Goal: Task Accomplishment & Management: Complete application form

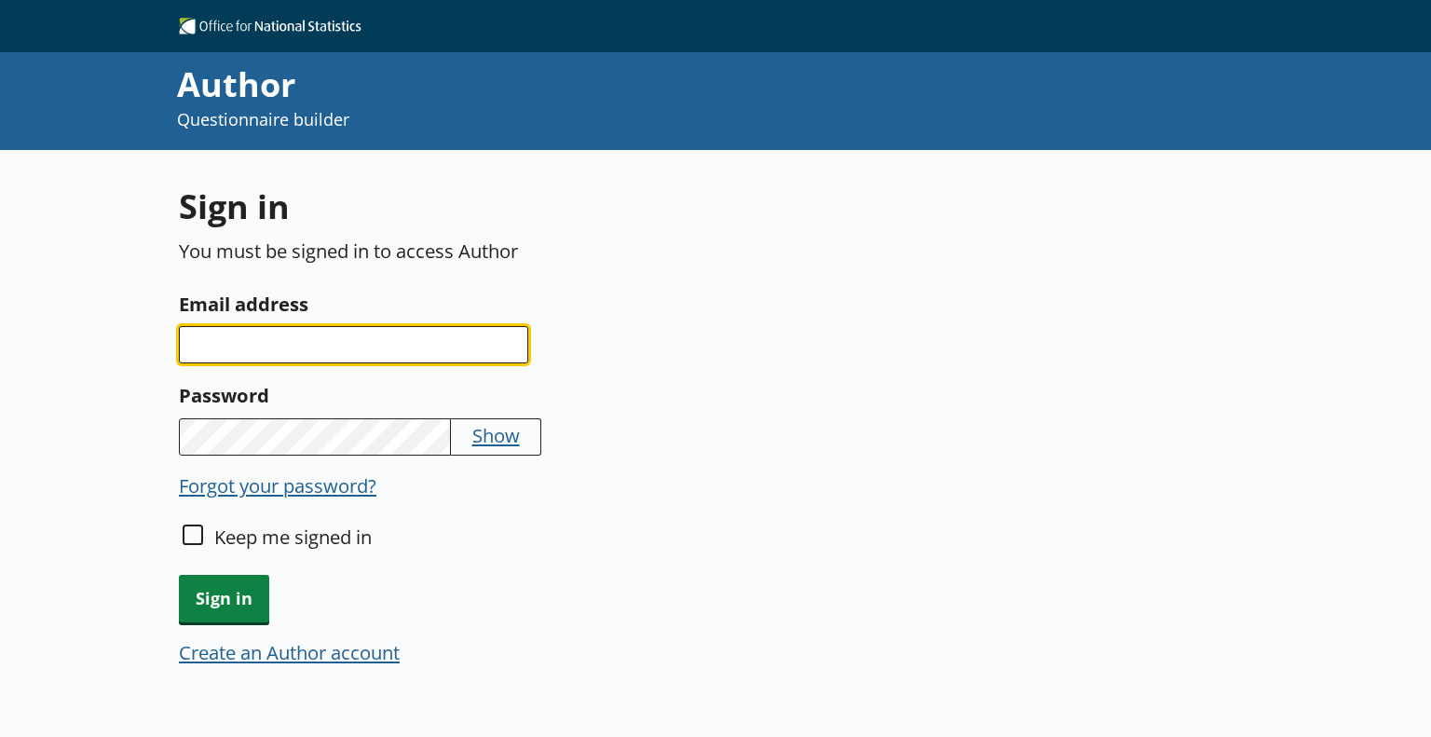
click at [465, 339] on input "Email address" at bounding box center [353, 344] width 349 height 37
type input "curtis.cody@ons.gov.uk"
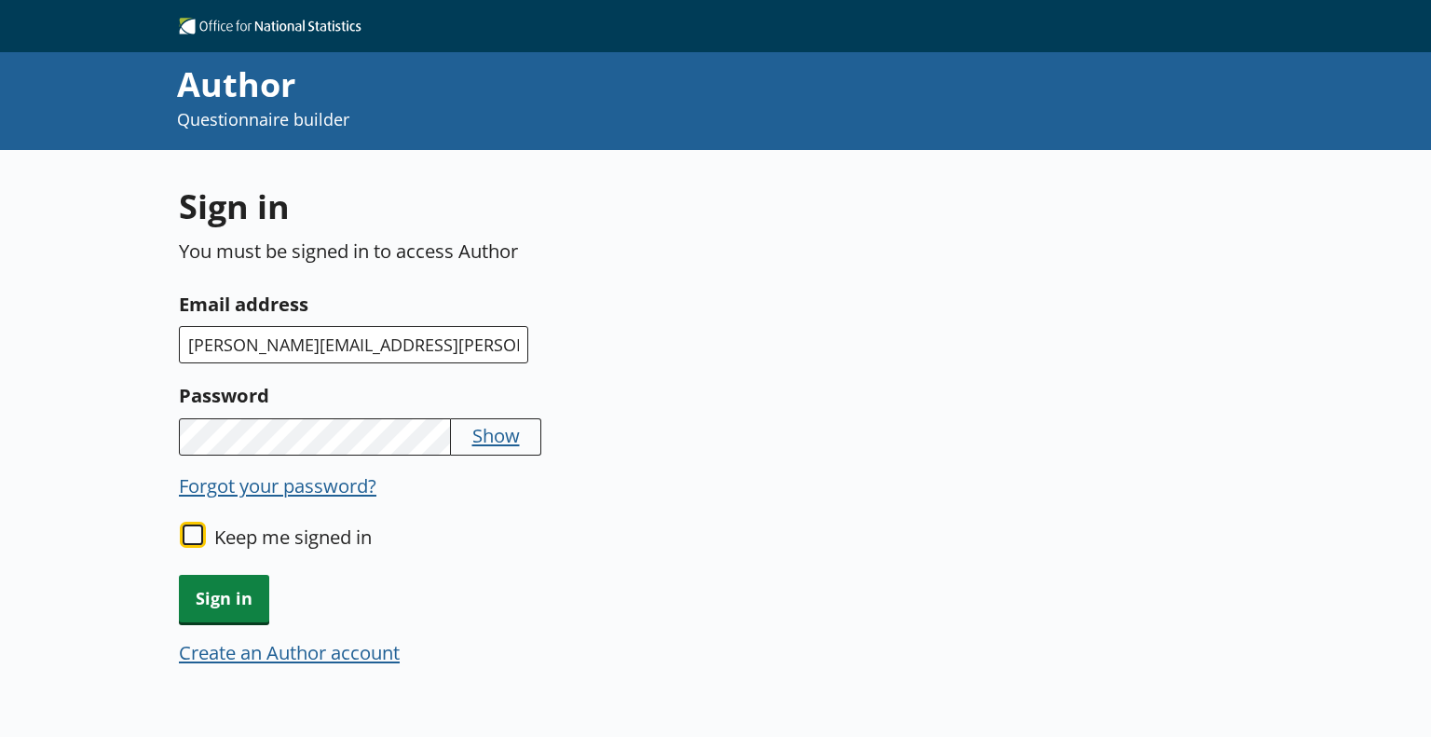
click at [196, 529] on input "Keep me signed in" at bounding box center [193, 535] width 20 height 20
checkbox input "true"
click at [216, 597] on span "Sign in" at bounding box center [224, 599] width 90 height 48
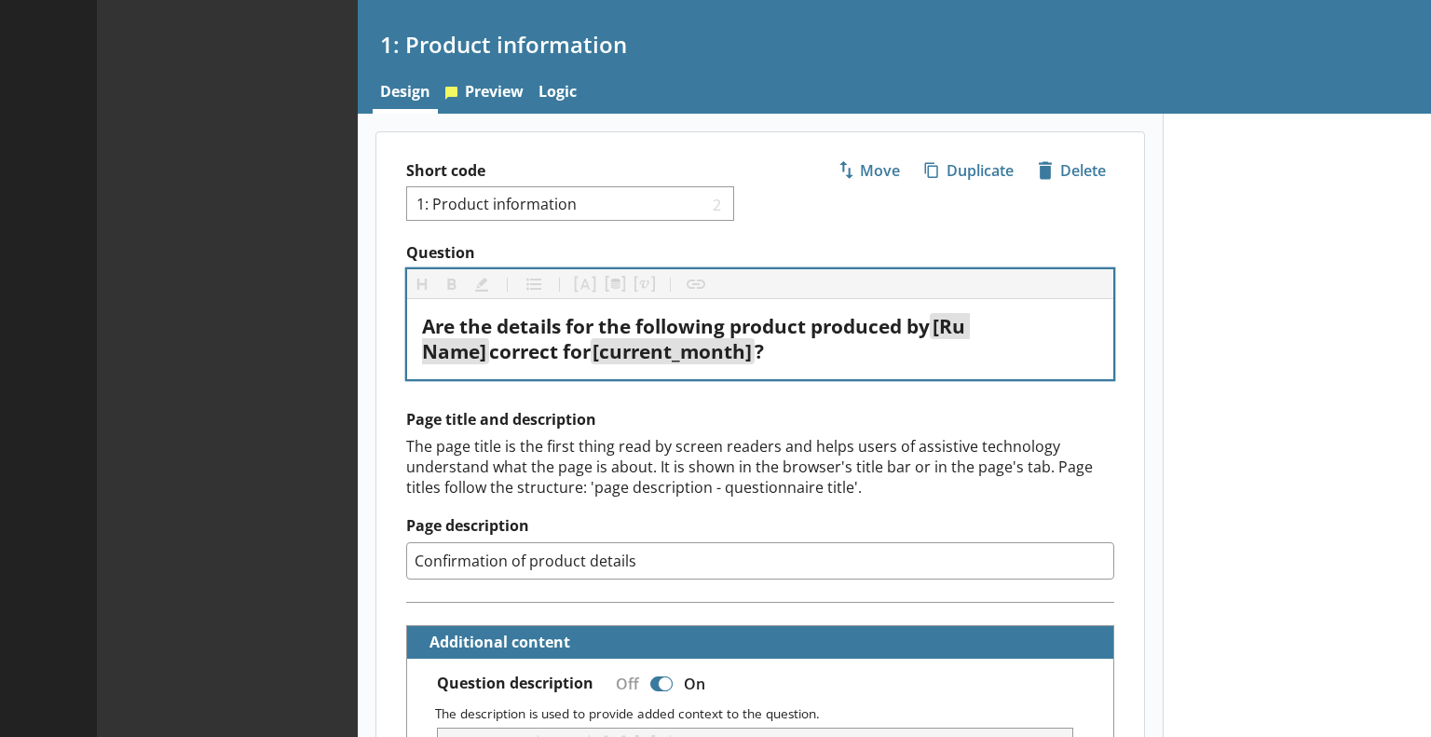
type textarea "x"
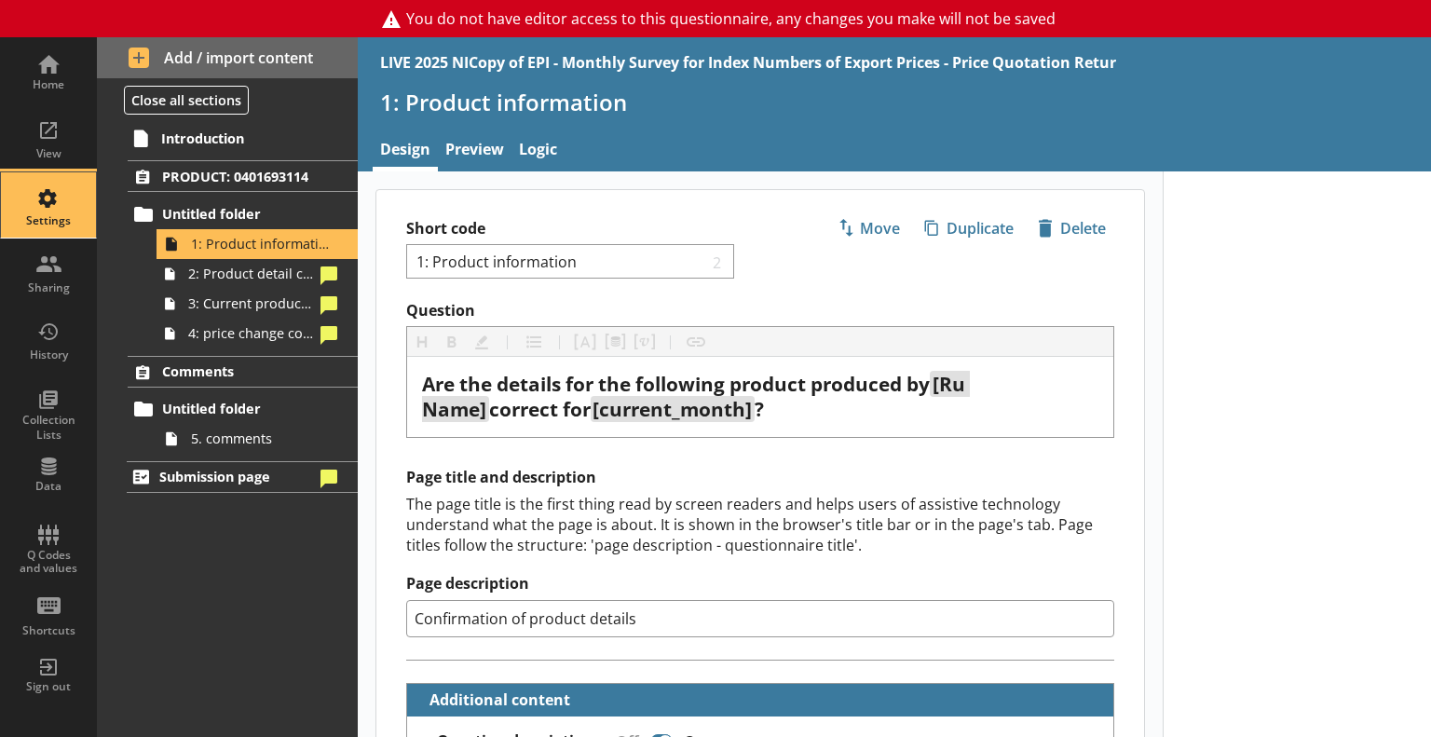
click at [60, 213] on div "Settings" at bounding box center [48, 220] width 65 height 15
click at [62, 208] on div "Settings" at bounding box center [48, 204] width 65 height 65
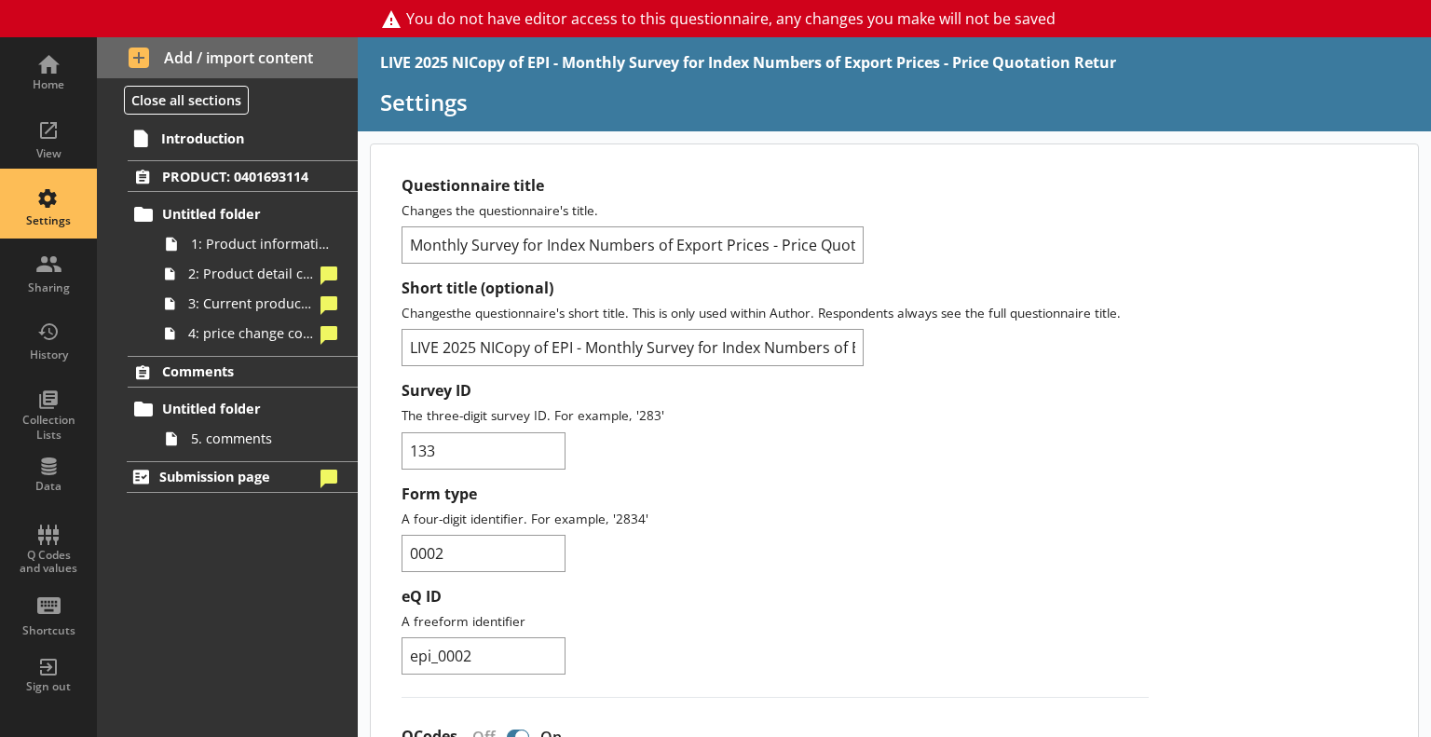
scroll to position [93, 0]
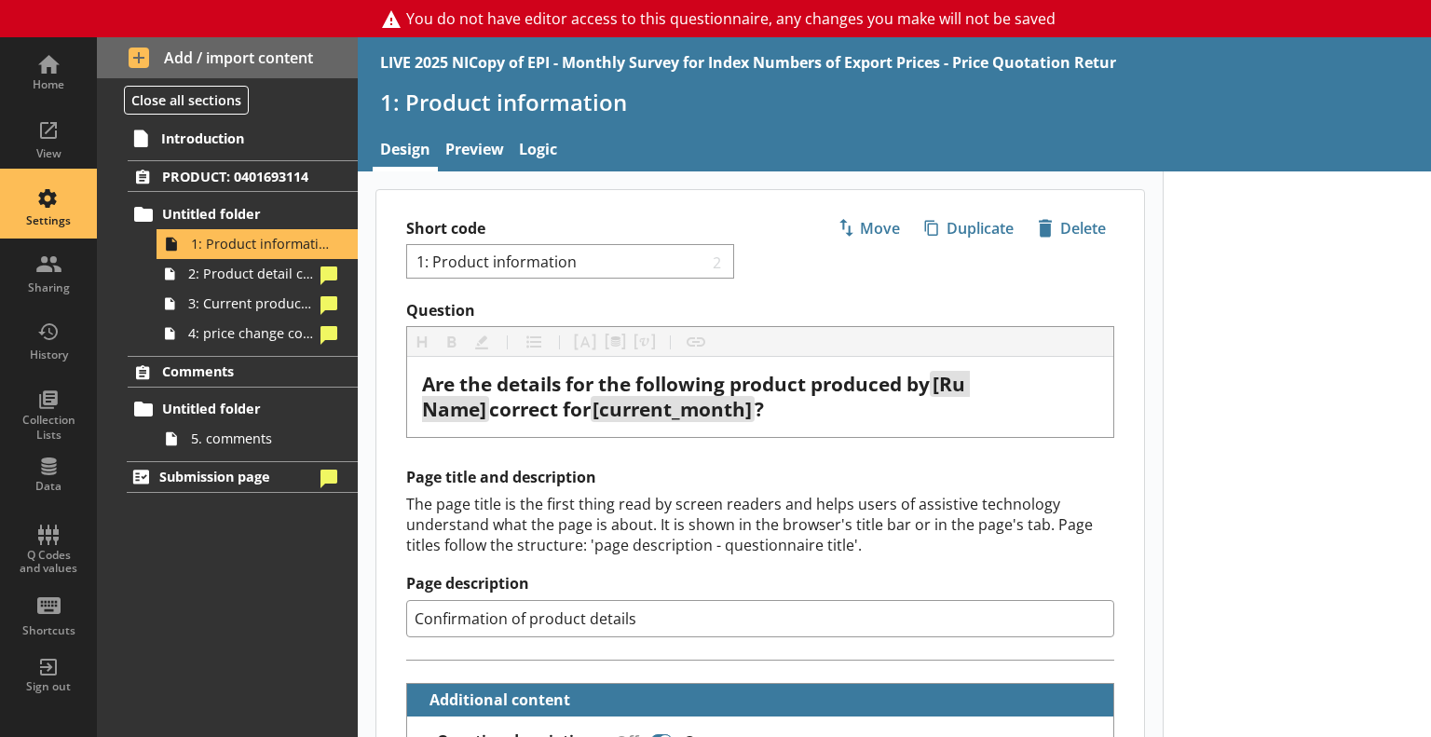
type textarea "x"
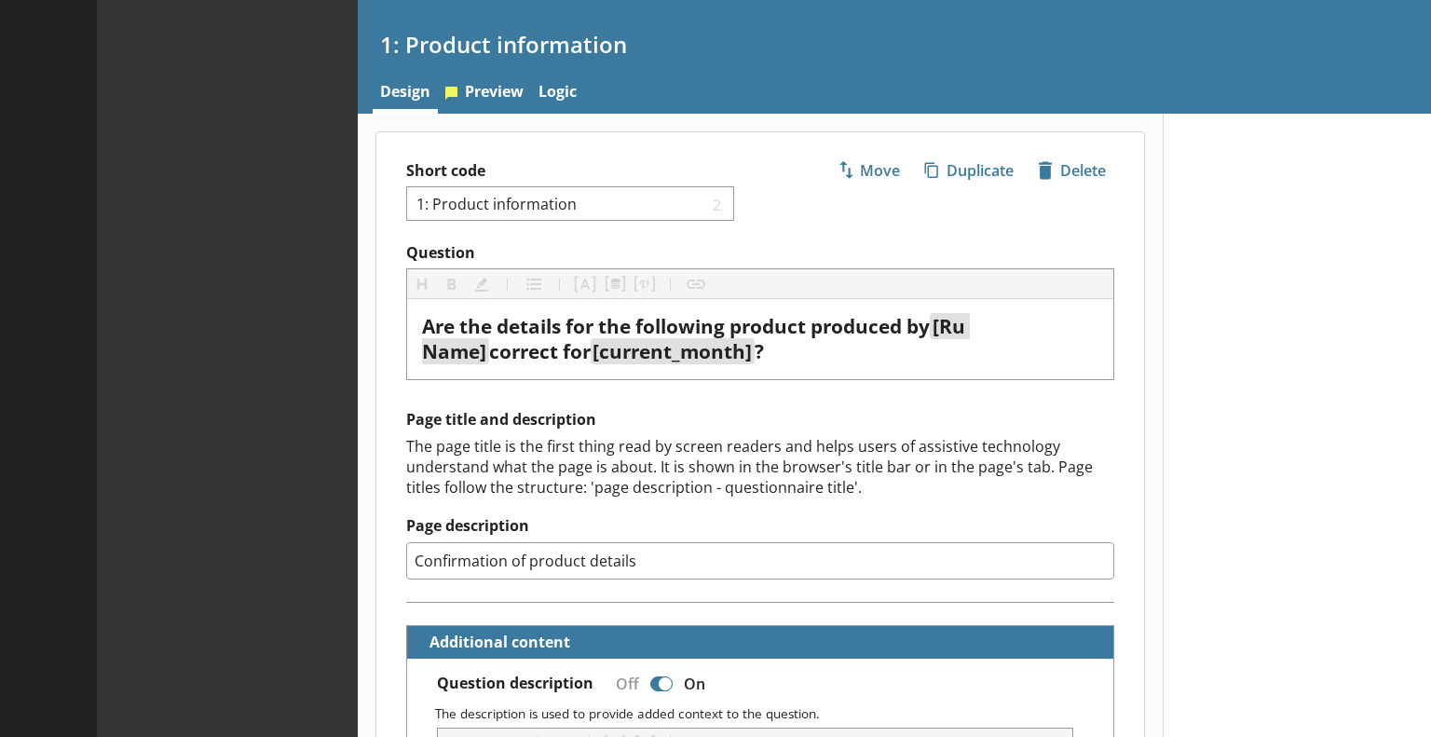
type textarea "x"
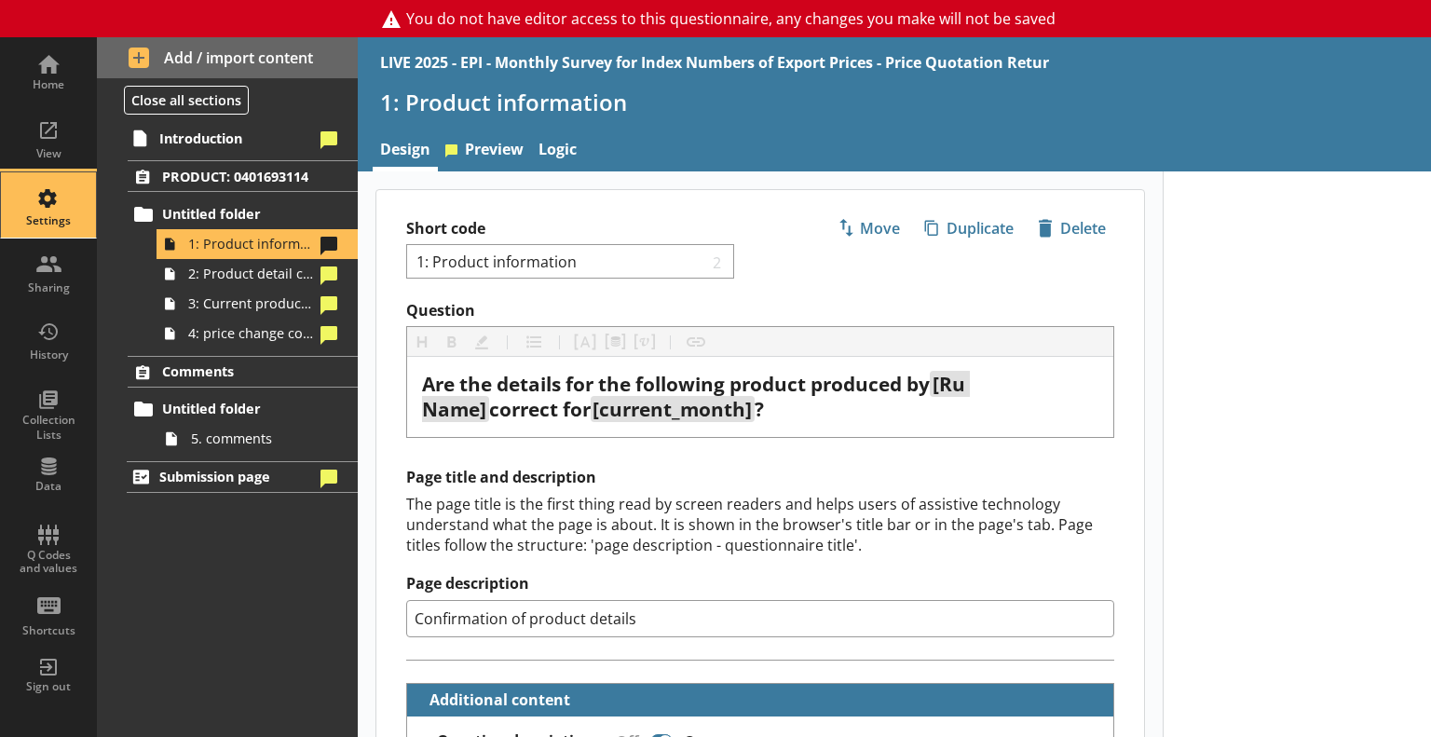
click at [34, 207] on div "Settings" at bounding box center [48, 204] width 65 height 65
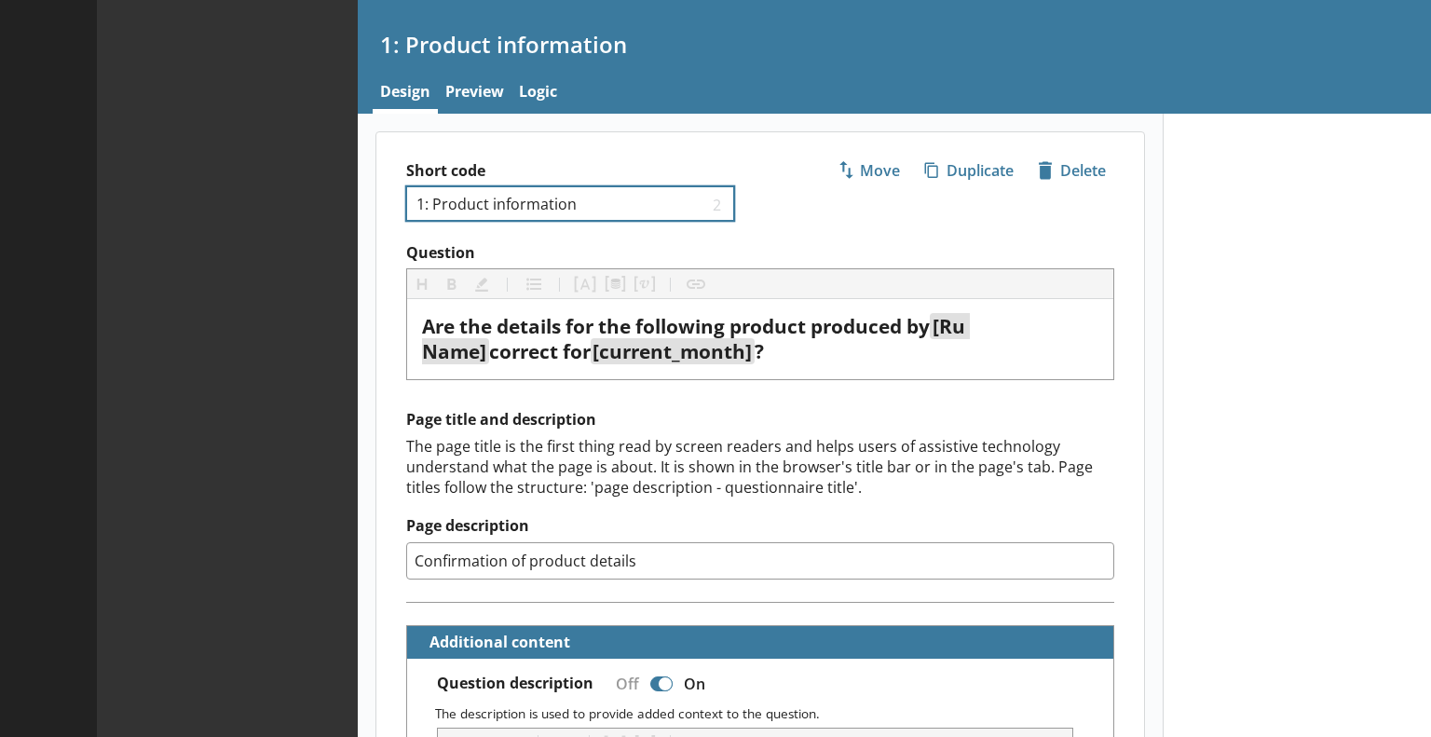
type textarea "x"
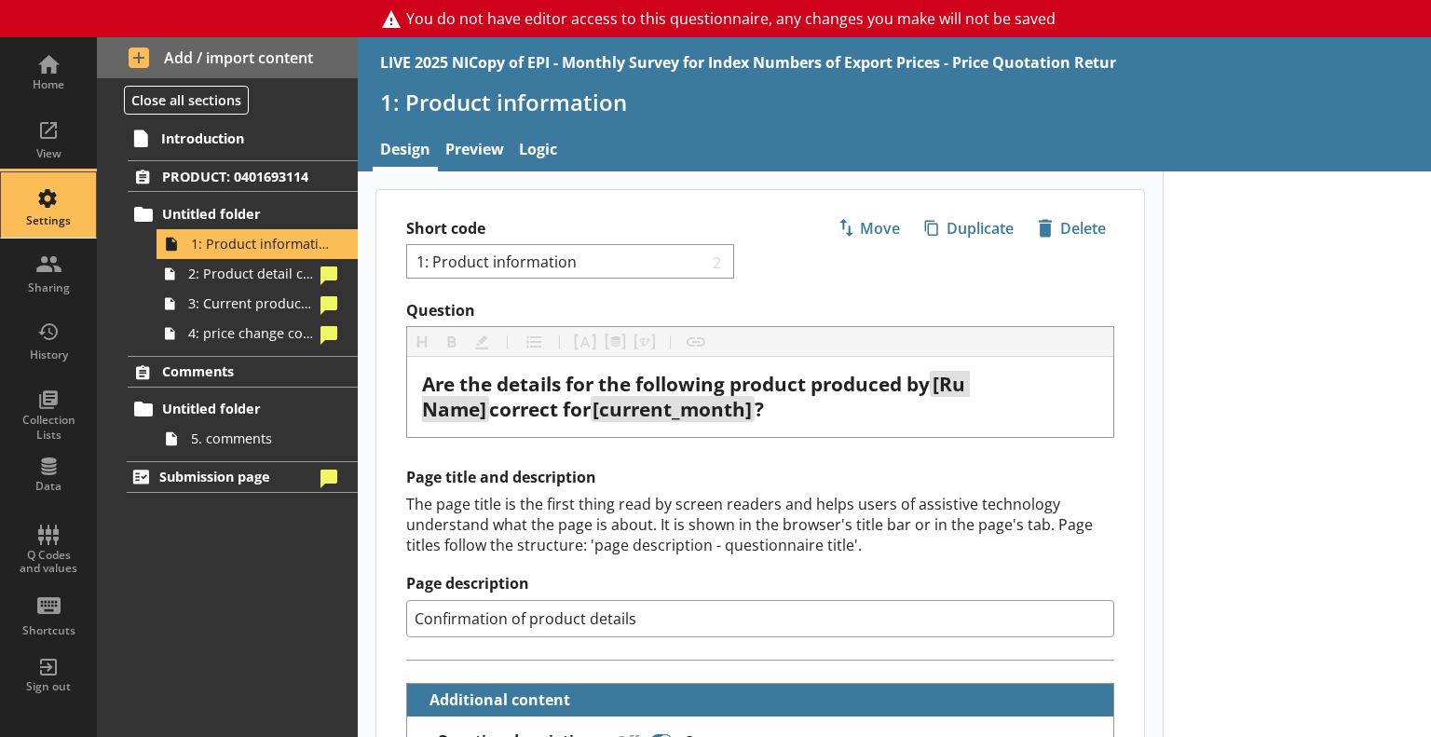
click at [57, 210] on div "Settings" at bounding box center [48, 204] width 65 height 65
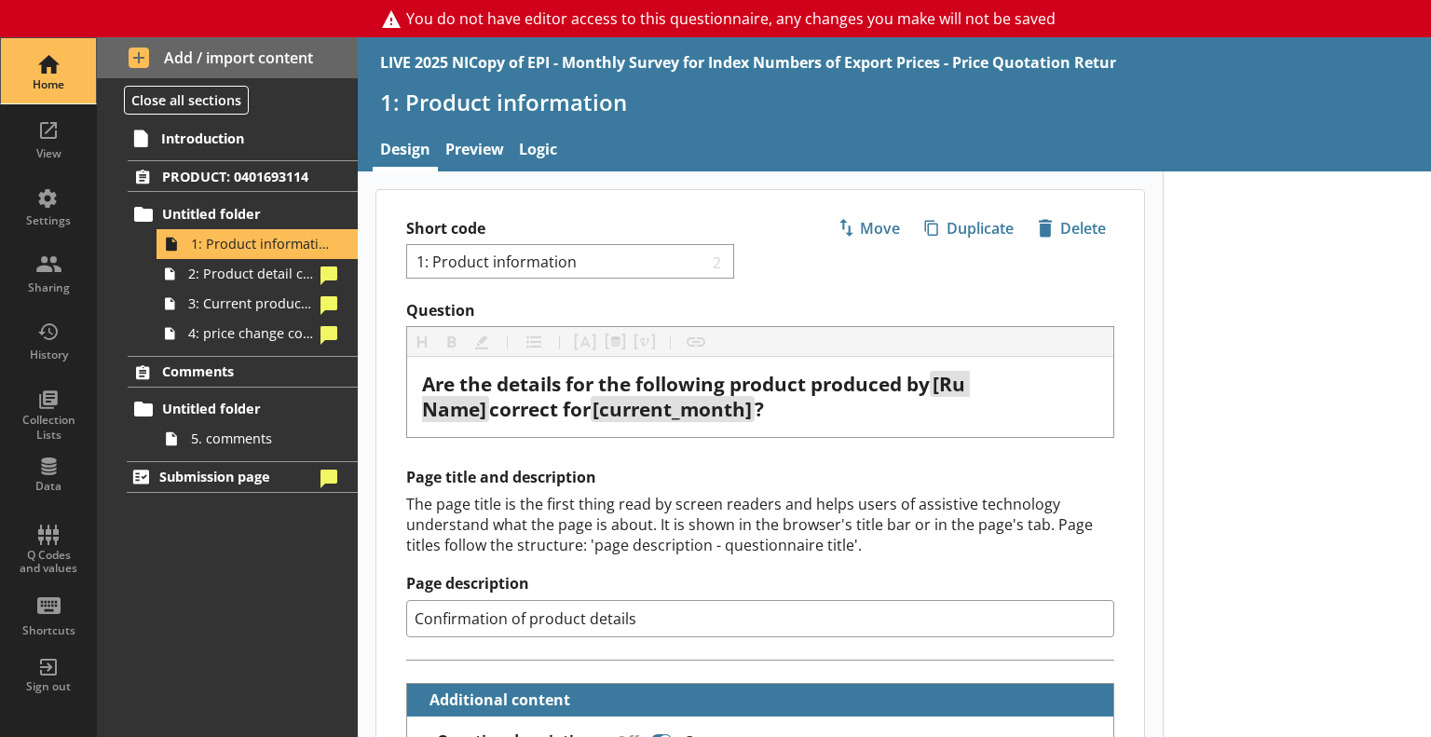
click at [32, 78] on div "Home" at bounding box center [48, 84] width 65 height 15
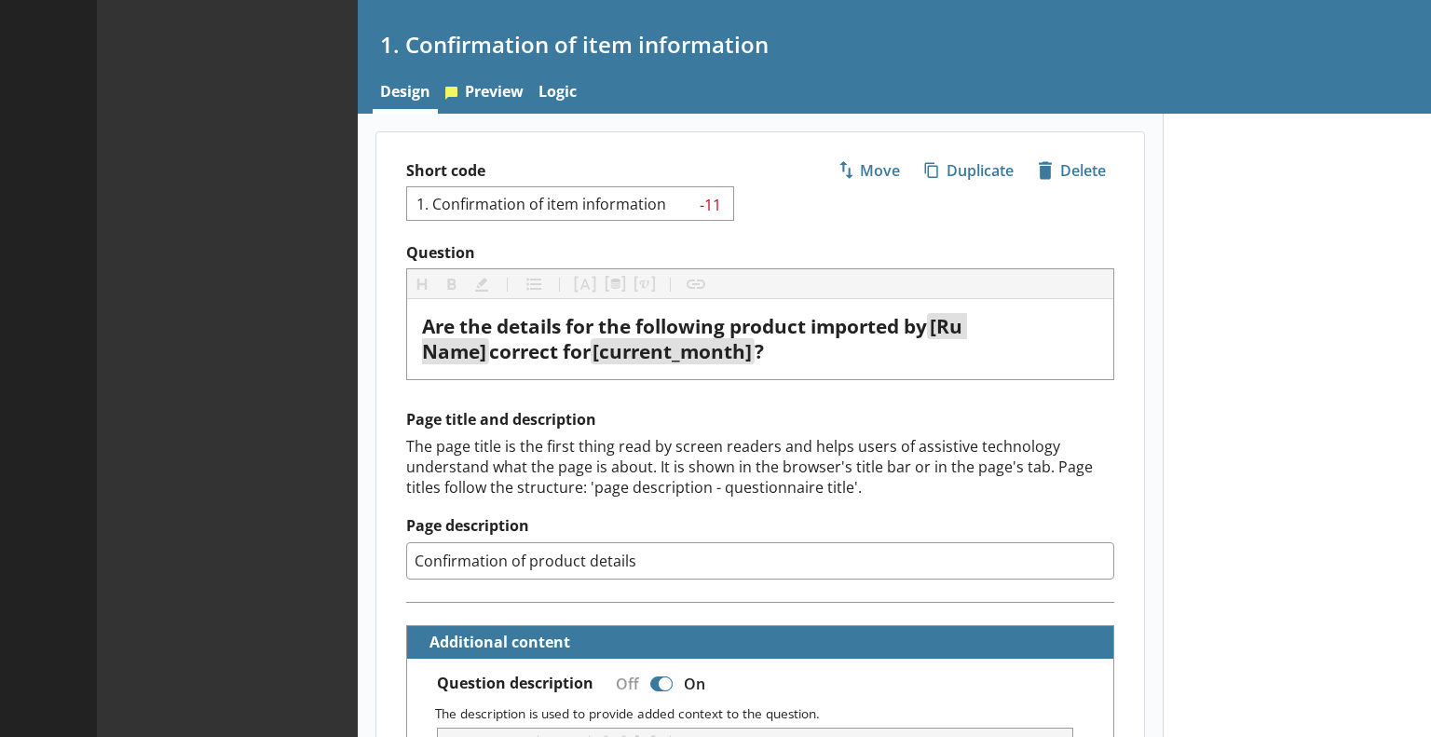
type textarea "x"
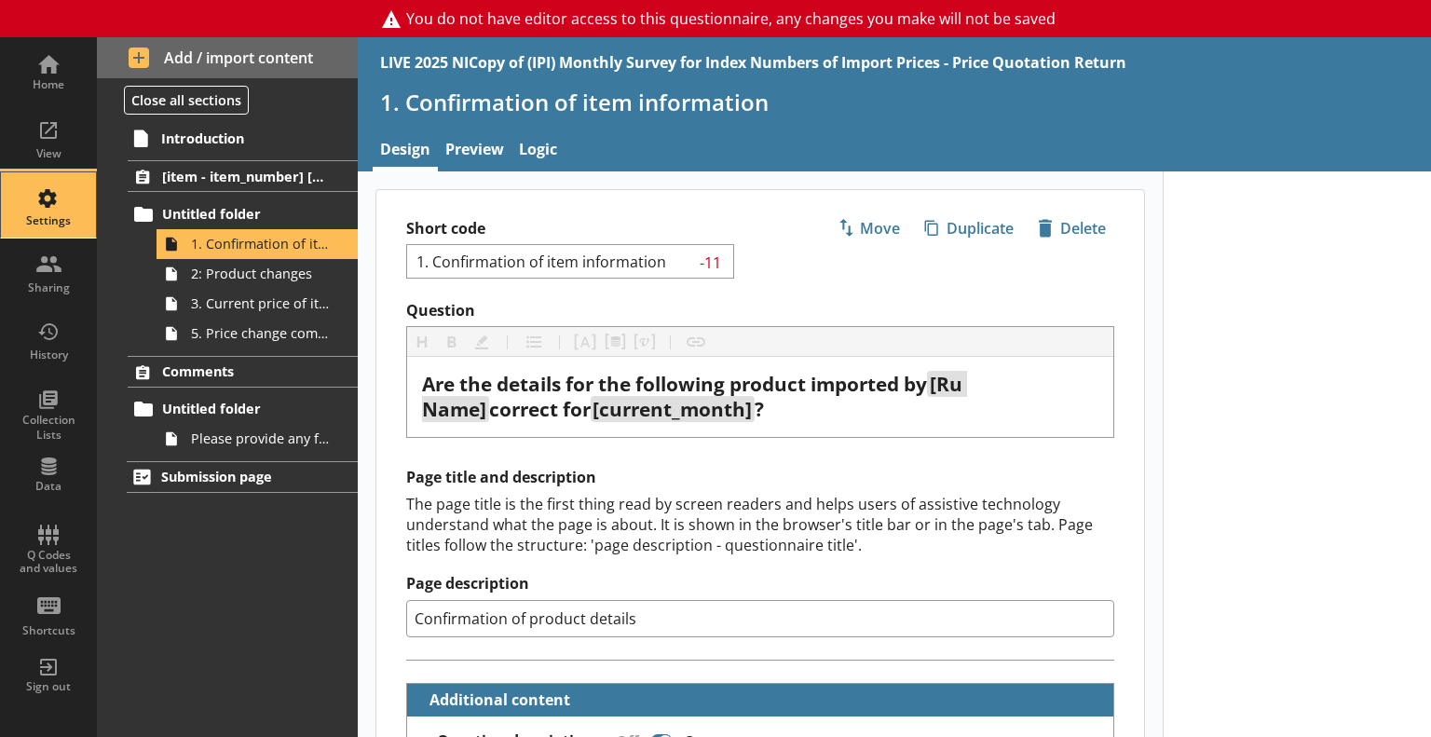
click at [56, 193] on div "Settings" at bounding box center [48, 204] width 65 height 65
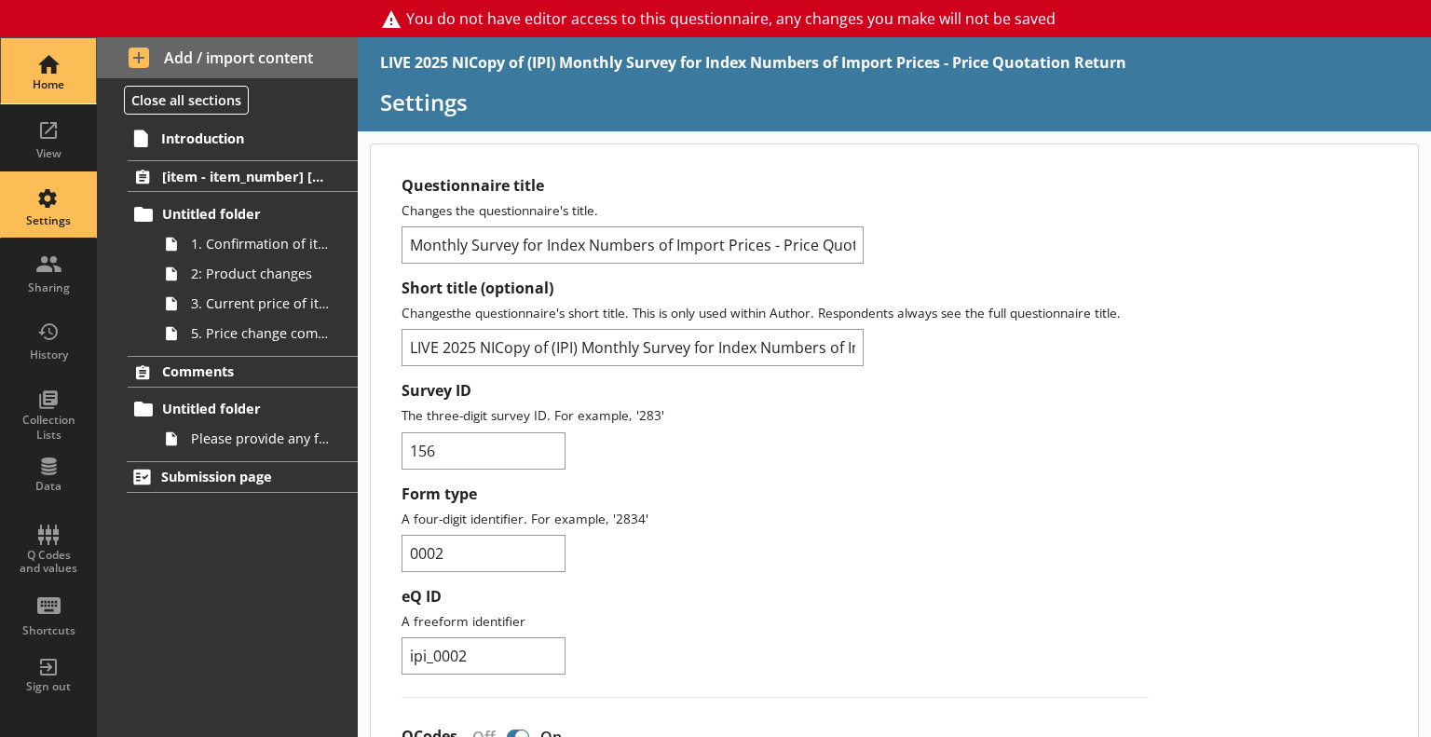
click at [52, 49] on div "Home" at bounding box center [48, 70] width 65 height 65
